Goal: Check status: Check status

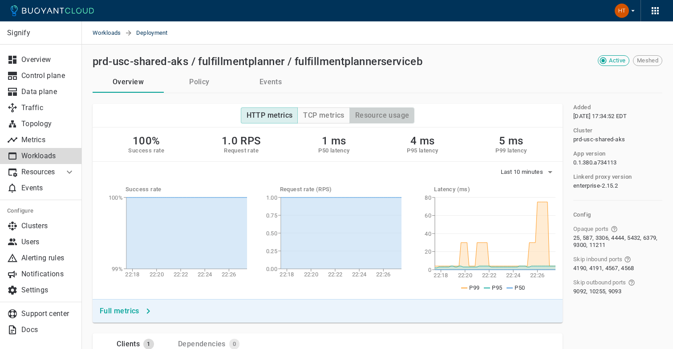
click at [374, 118] on h4 "Resource usage" at bounding box center [382, 115] width 54 height 9
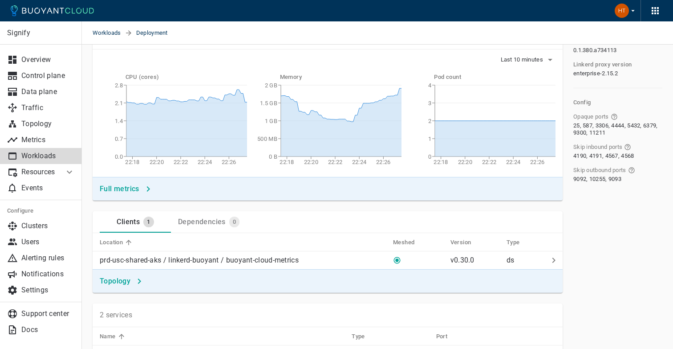
scroll to position [118, 0]
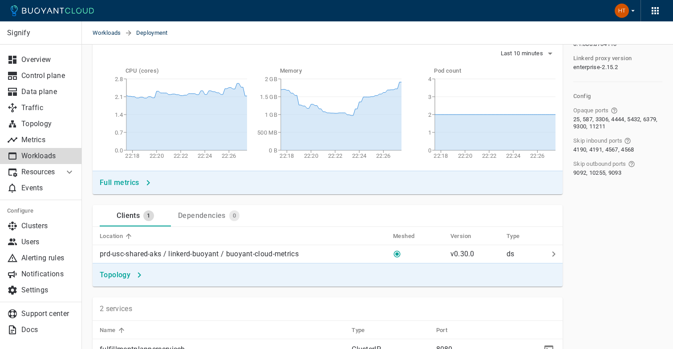
click at [136, 180] on h4 "Full metrics" at bounding box center [120, 182] width 40 height 9
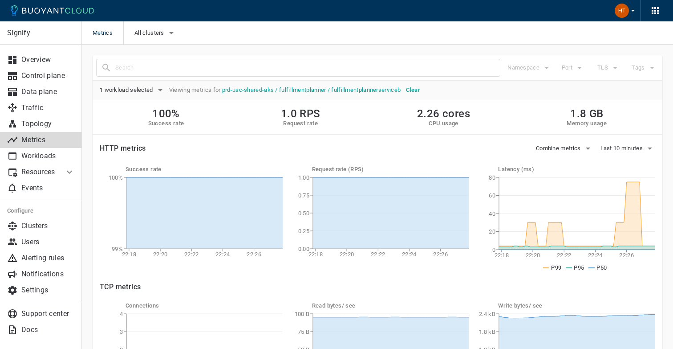
drag, startPoint x: 427, startPoint y: 117, endPoint x: 451, endPoint y: 117, distance: 24.0
click at [441, 117] on h2 "2.26 cores" at bounding box center [443, 113] width 53 height 12
click at [470, 125] on div "100% Success rate 1.0 RPS Request rate 2.42 cores CPU usage 1.8 GB Memory usage" at bounding box center [378, 117] width 570 height 34
click at [623, 146] on span "Last 10 minutes" at bounding box center [623, 148] width 45 height 7
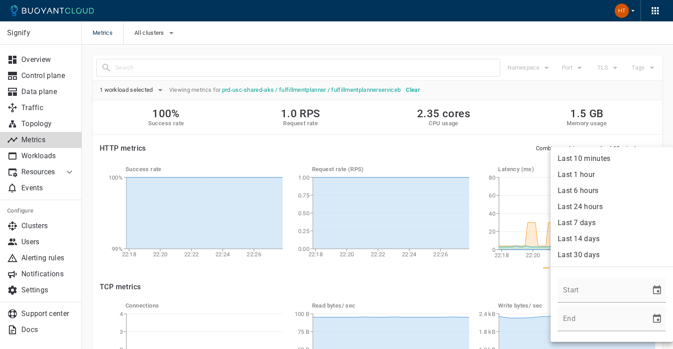
click at [592, 176] on li "Last 1 hour" at bounding box center [612, 175] width 122 height 16
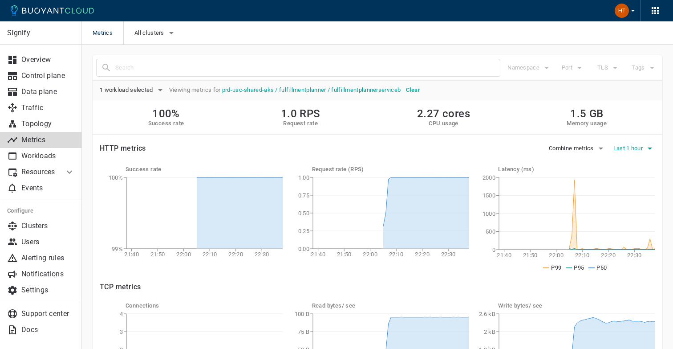
click at [626, 146] on span "Last 1 hour" at bounding box center [628, 148] width 31 height 7
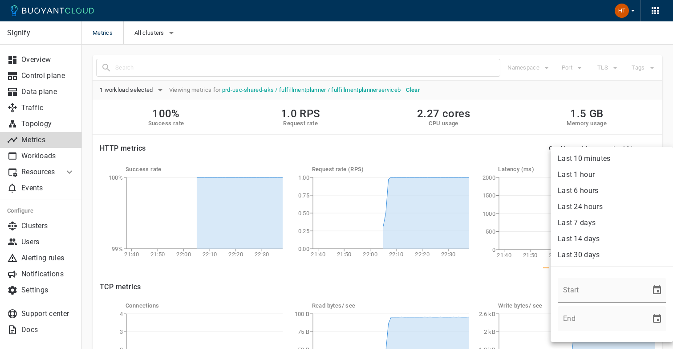
click at [602, 205] on li "Last 24 hours" at bounding box center [612, 207] width 122 height 16
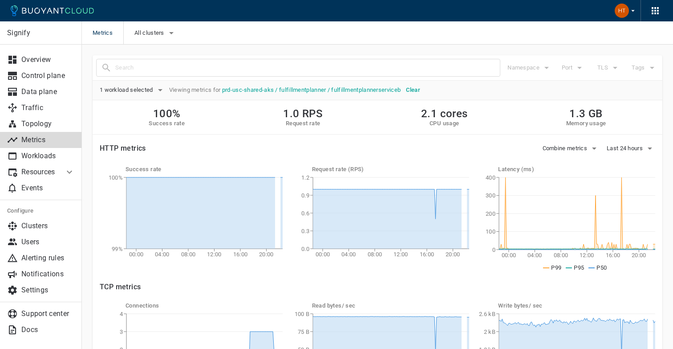
click at [62, 172] on li "Resources" at bounding box center [32, 172] width 64 height 16
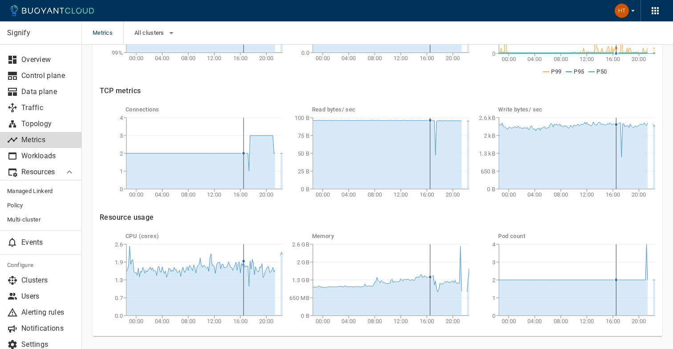
scroll to position [219, 0]
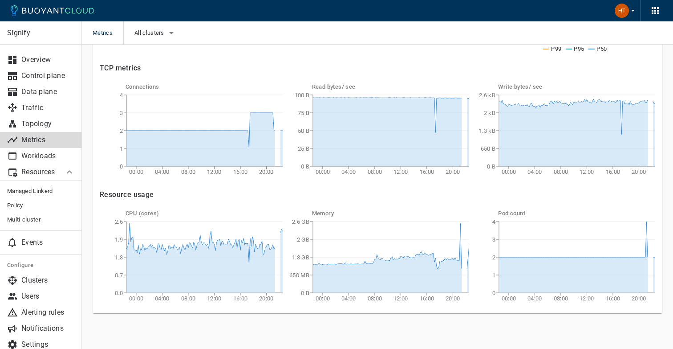
click at [289, 206] on div "Memory 00:00 04:00 08:00 12:00 16:00 20:00 0 B 650 MB 1.3 GB 2 GB 2.6 GB" at bounding box center [376, 256] width 187 height 100
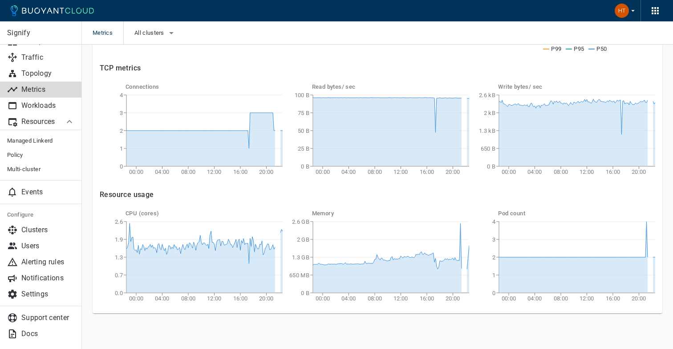
click at [476, 81] on div "Write bytes / sec 00:00 04:00 08:00 12:00 16:00 20:00 0 B 650 B 1.3 kB 2 kB 2.6…" at bounding box center [562, 130] width 187 height 100
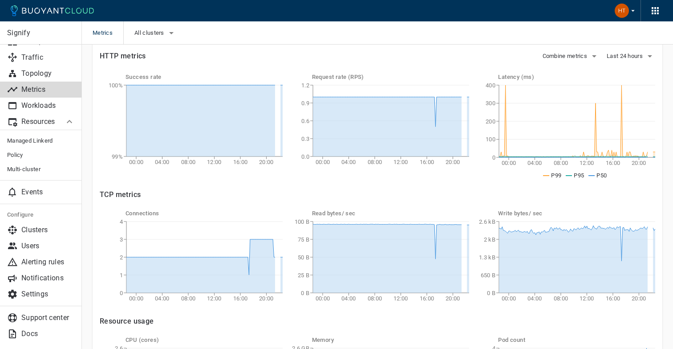
scroll to position [0, 0]
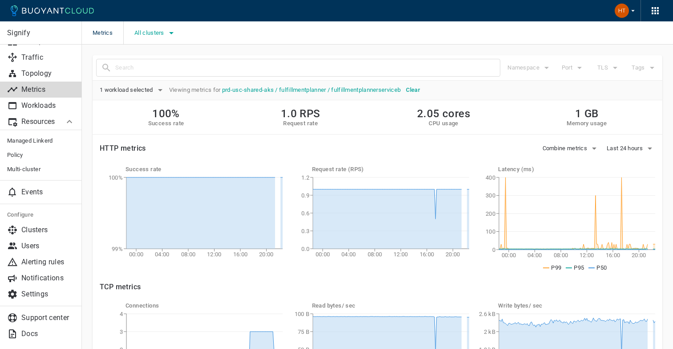
click at [167, 33] on icon "button" at bounding box center [171, 33] width 11 height 11
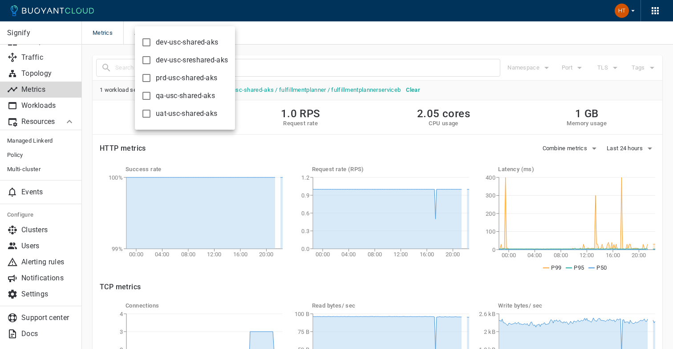
click at [193, 77] on span "prd-usc-shared-aks" at bounding box center [186, 77] width 61 height 9
click at [152, 77] on input "prd-usc-shared-aks" at bounding box center [146, 78] width 11 height 11
checkbox input "true"
click at [293, 97] on div at bounding box center [336, 174] width 673 height 349
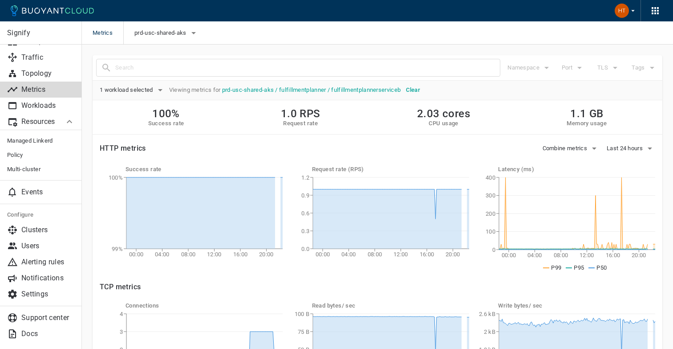
click at [569, 67] on div "Port" at bounding box center [570, 64] width 36 height 20
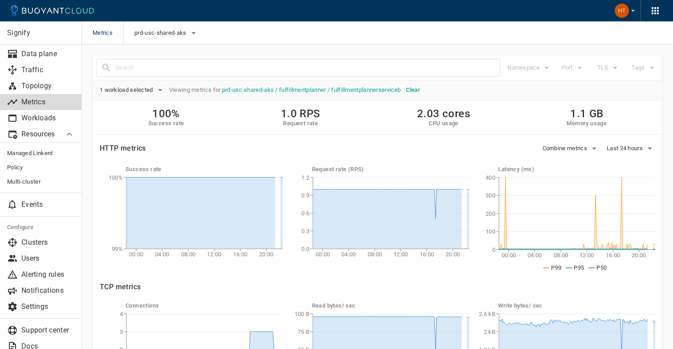
scroll to position [42, 0]
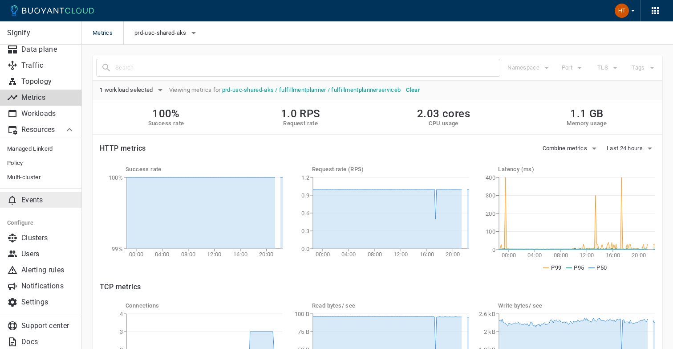
click at [37, 195] on link "Events" at bounding box center [41, 200] width 82 height 16
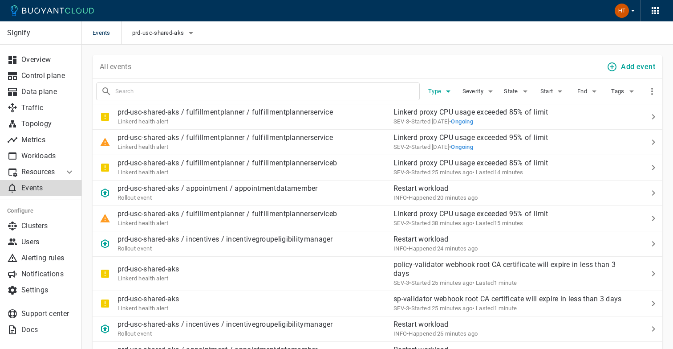
click at [447, 91] on icon "button" at bounding box center [448, 91] width 4 height 2
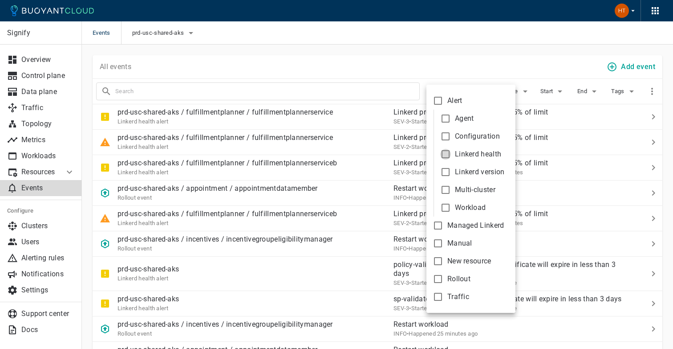
click at [445, 152] on input "Linkerd health" at bounding box center [445, 154] width 11 height 11
checkbox input "true"
type input "type:alert-linkerd-health"
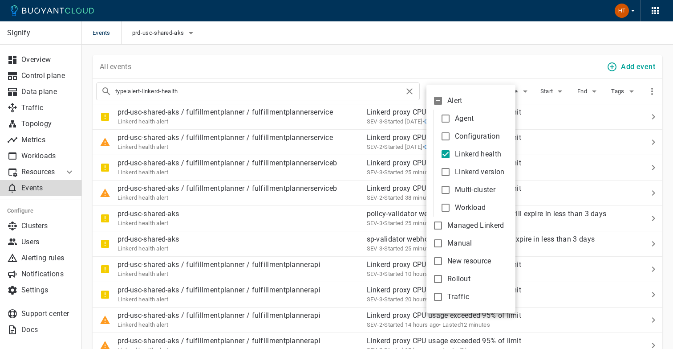
click at [438, 65] on div at bounding box center [336, 174] width 673 height 349
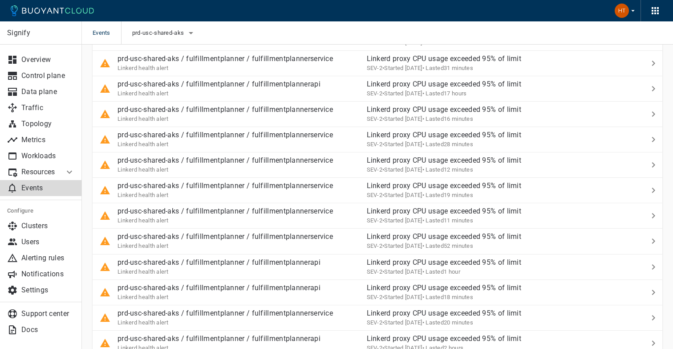
scroll to position [2352, 0]
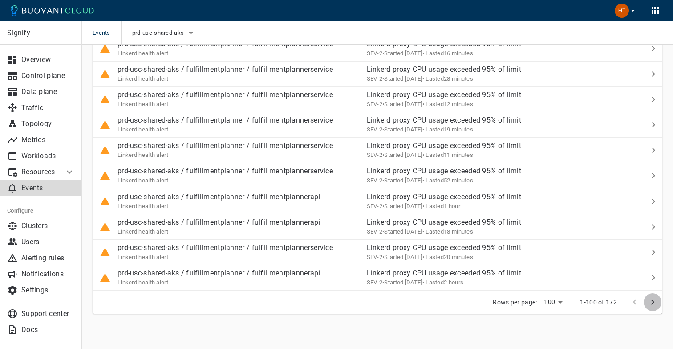
click at [649, 301] on icon "next page" at bounding box center [652, 302] width 11 height 11
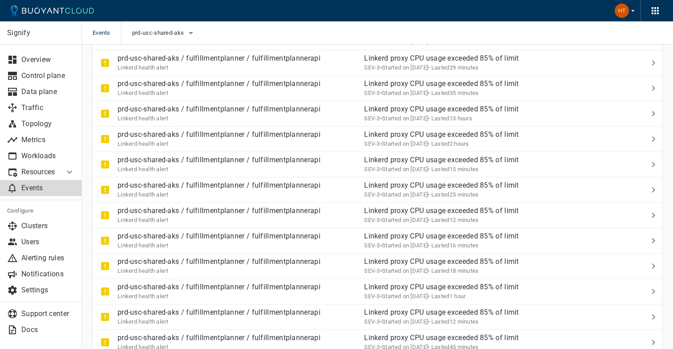
scroll to position [1642, 0]
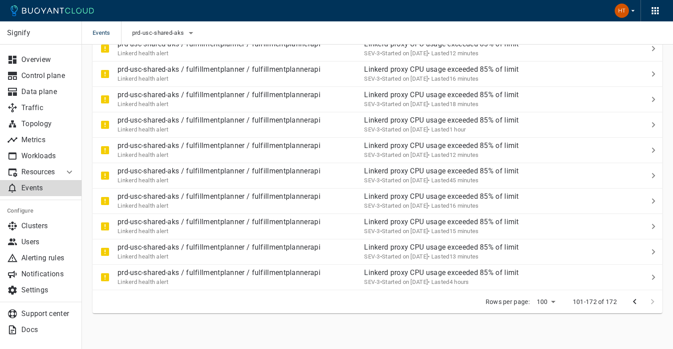
click at [631, 302] on icon "previous page" at bounding box center [635, 301] width 11 height 11
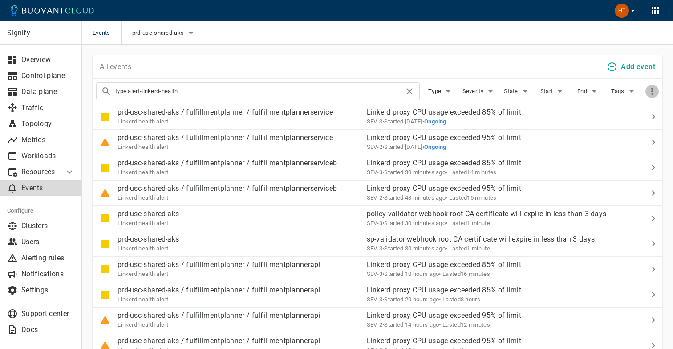
click at [654, 91] on icon "button" at bounding box center [652, 91] width 11 height 11
click at [573, 102] on input "Show event details" at bounding box center [570, 103] width 51 height 17
checkbox input "true"
click at [520, 53] on div at bounding box center [336, 174] width 673 height 349
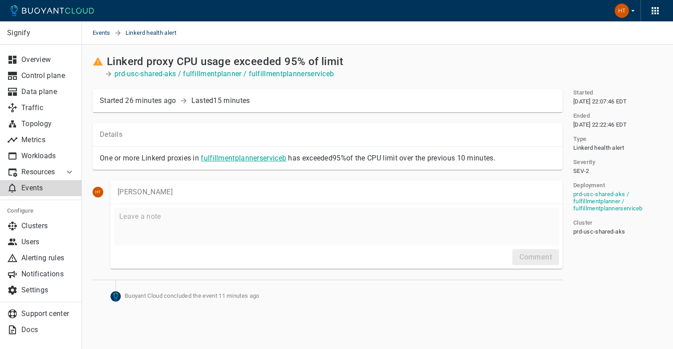
click at [247, 158] on link "fulfillmentplannerserviceb" at bounding box center [243, 158] width 85 height 8
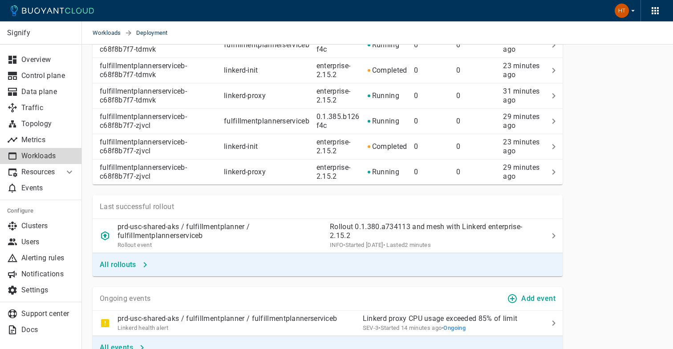
scroll to position [674, 0]
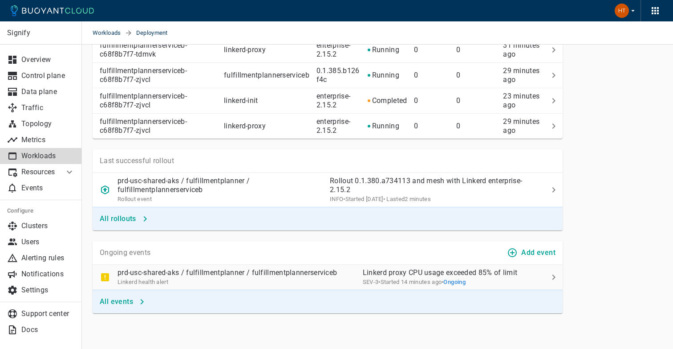
click at [466, 282] on span "Ongoing" at bounding box center [454, 281] width 22 height 7
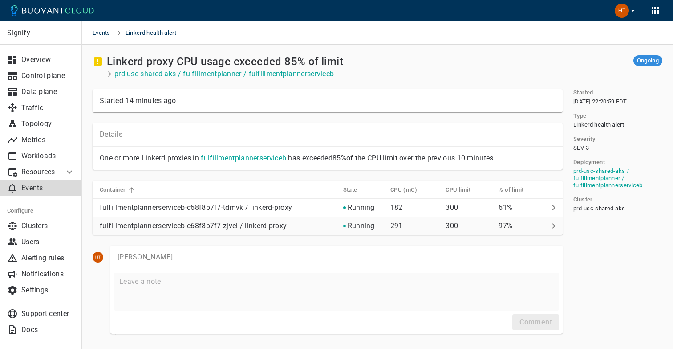
click at [431, 226] on p "291" at bounding box center [414, 225] width 49 height 9
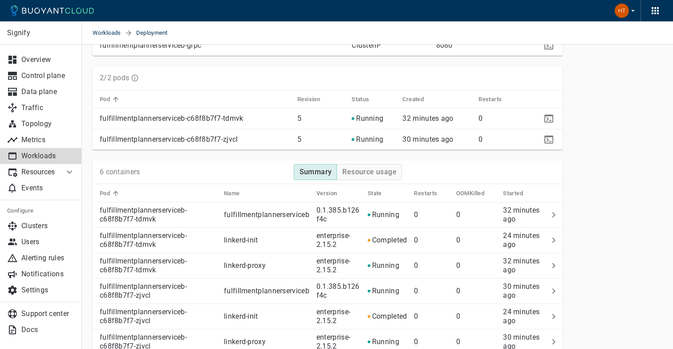
scroll to position [447, 0]
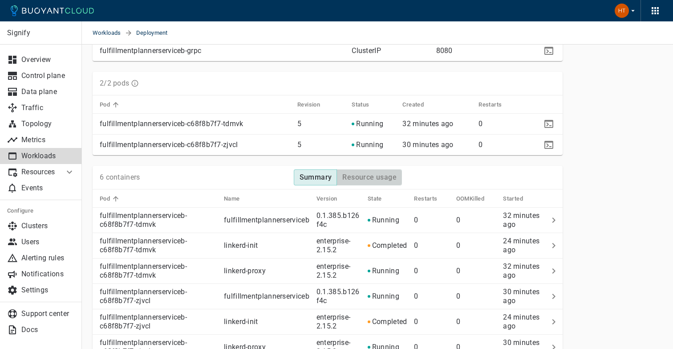
click at [348, 178] on h4 "Resource usage" at bounding box center [369, 177] width 54 height 9
